Goal: Task Accomplishment & Management: Manage account settings

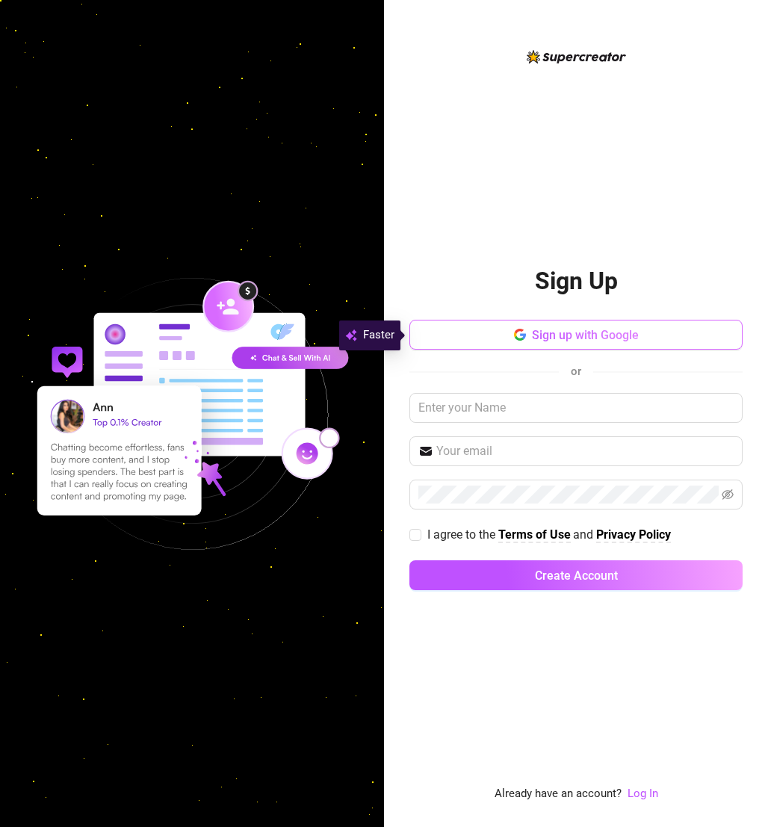
click at [461, 330] on button "Sign up with Google" at bounding box center [576, 335] width 333 height 30
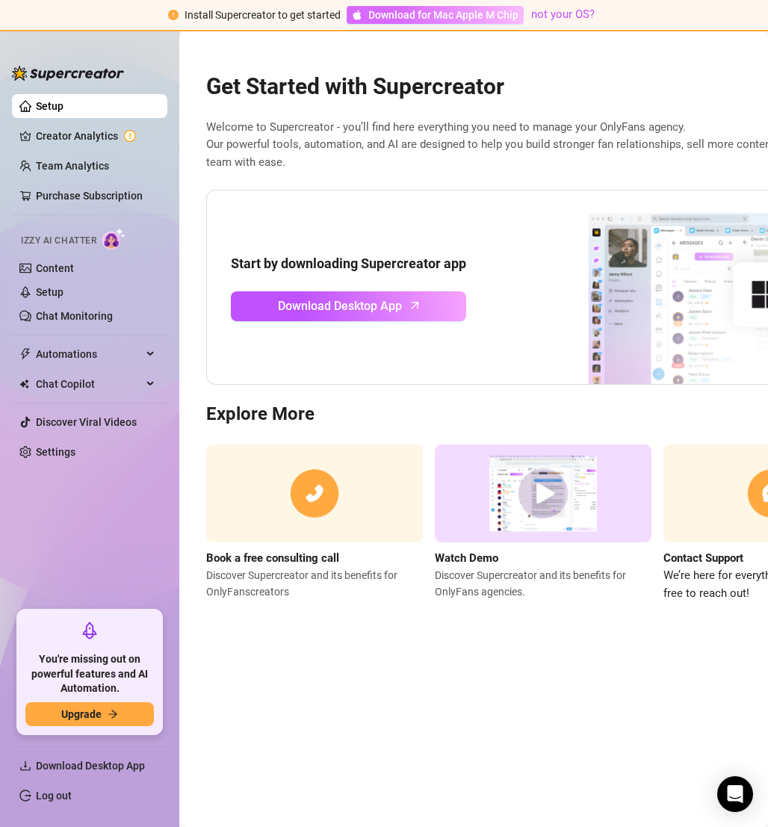
click at [446, 11] on span "Download for Mac Apple M Chip" at bounding box center [443, 15] width 150 height 16
click at [88, 131] on link "Creator Analytics" at bounding box center [96, 136] width 120 height 24
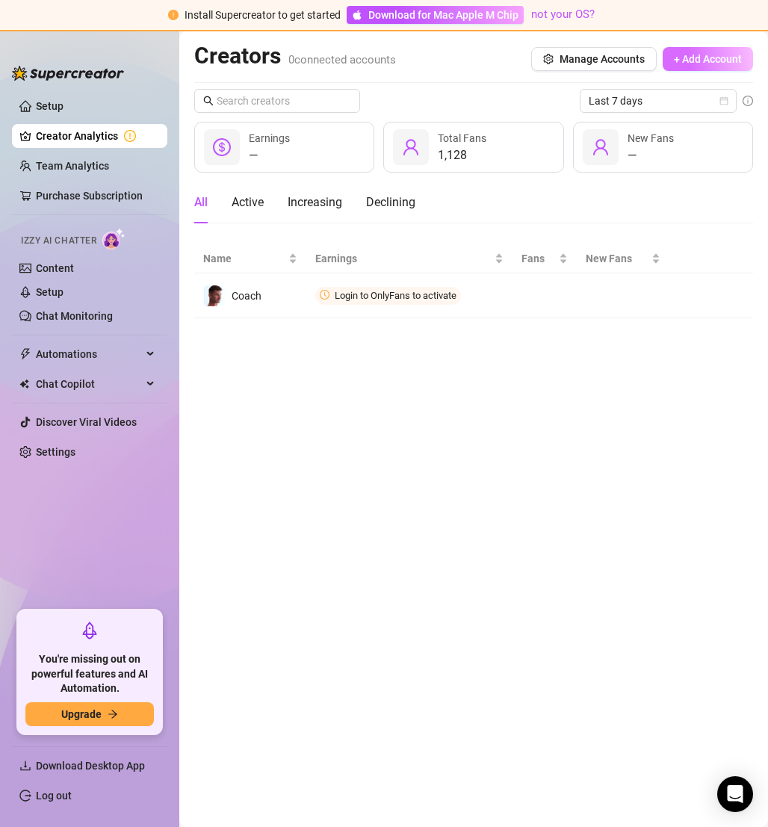
click at [688, 67] on button "+ Add Account" at bounding box center [708, 59] width 90 height 24
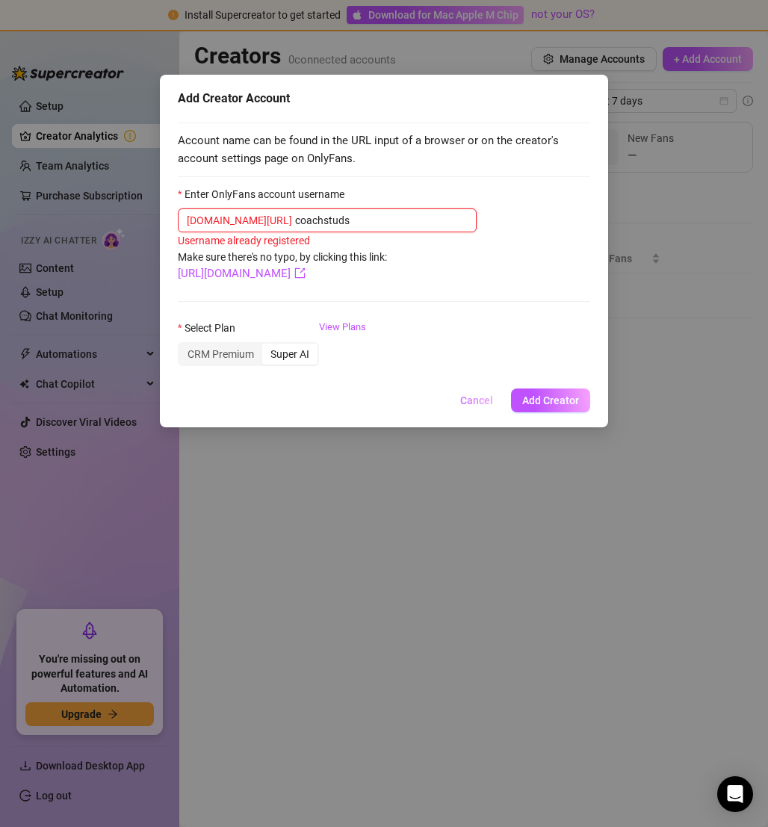
type input "coachstuds"
click at [481, 399] on span "Cancel" at bounding box center [476, 401] width 33 height 12
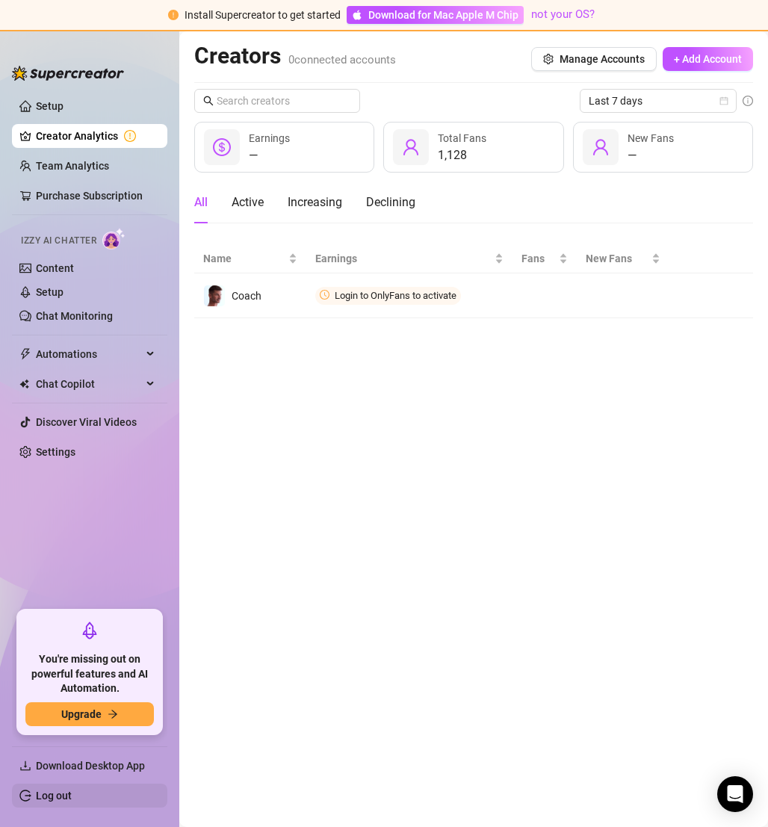
click at [49, 798] on link "Log out" at bounding box center [54, 796] width 36 height 12
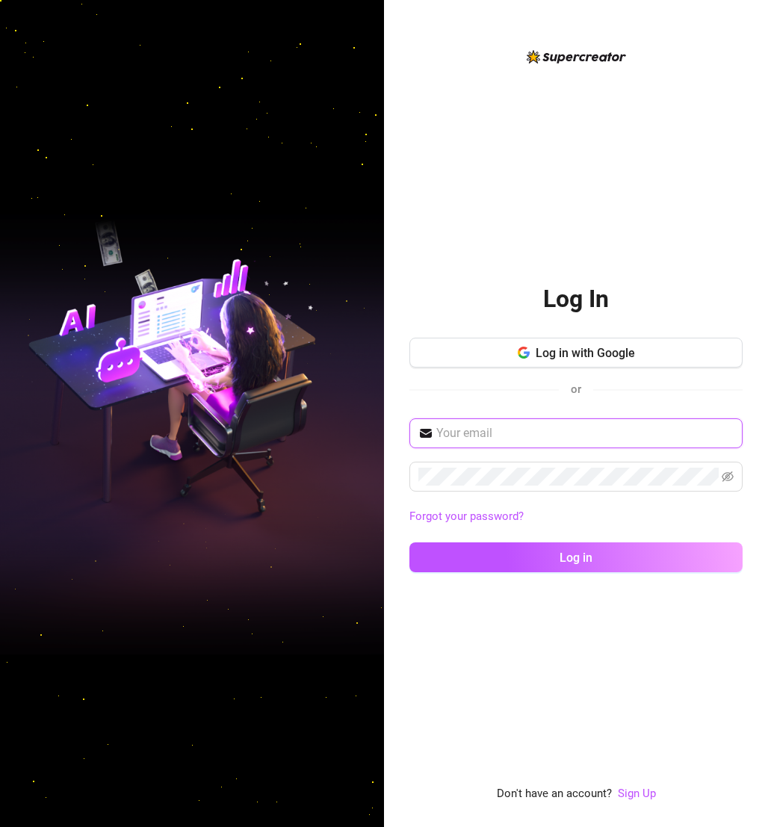
type input "[EMAIL_ADDRESS][DOMAIN_NAME]"
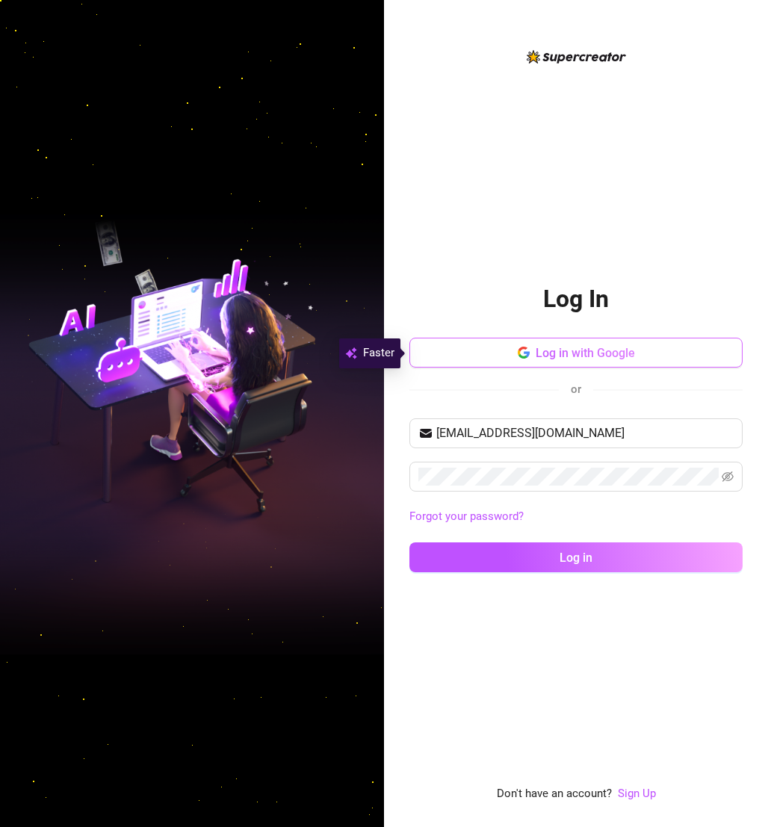
click at [502, 355] on button "Log in with Google" at bounding box center [576, 353] width 333 height 30
